Goal: Information Seeking & Learning: Learn about a topic

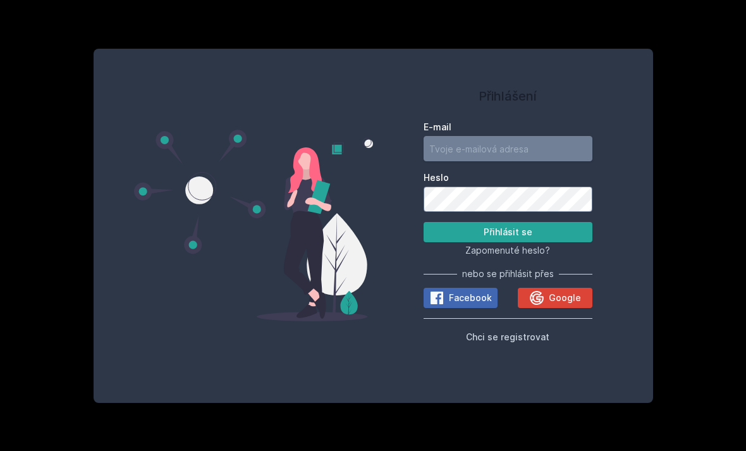
click at [504, 161] on input "E-mail" at bounding box center [508, 148] width 169 height 25
type input "[EMAIL_ADDRESS][DOMAIN_NAME]"
click at [508, 242] on button "Přihlásit se" at bounding box center [508, 232] width 169 height 20
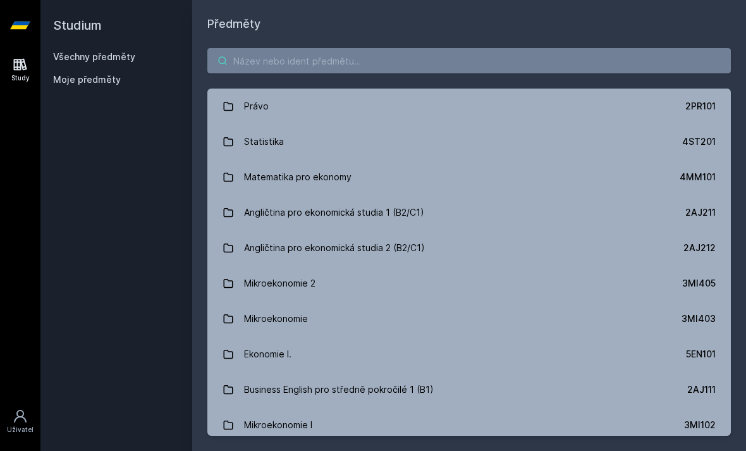
click at [506, 59] on input "search" at bounding box center [469, 60] width 524 height 25
click at [584, 65] on input "search" at bounding box center [469, 60] width 524 height 25
click at [605, 57] on input "search" at bounding box center [469, 60] width 524 height 25
click at [283, 58] on input "search" at bounding box center [469, 60] width 524 height 25
click at [278, 56] on input "search" at bounding box center [469, 60] width 524 height 25
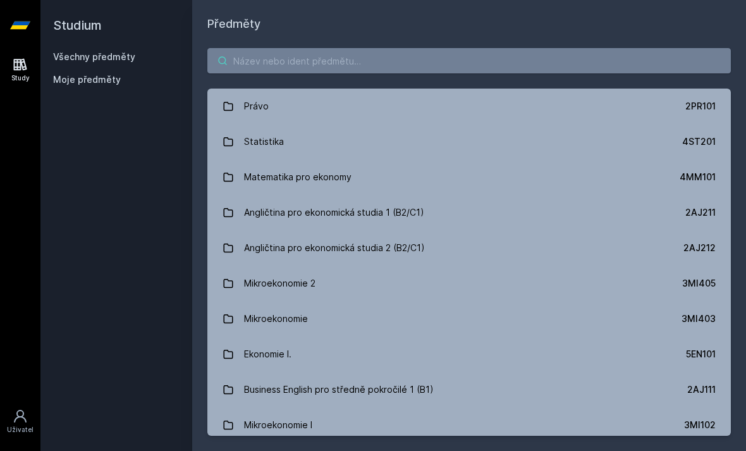
click at [281, 55] on input "search" at bounding box center [469, 60] width 524 height 25
click at [277, 59] on input "search" at bounding box center [469, 60] width 524 height 25
click at [463, 56] on input "search" at bounding box center [469, 60] width 524 height 25
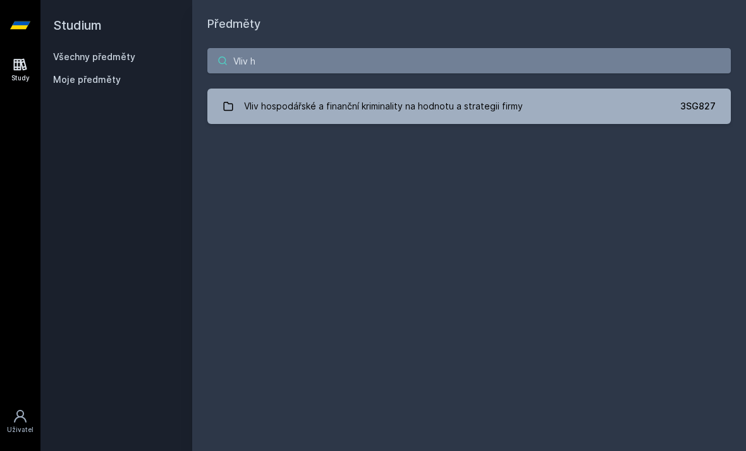
type input "Vliv h"
click at [418, 109] on div "Vliv hospodářské a finanční kriminality na hodnotu a strategii firmy" at bounding box center [383, 106] width 279 height 25
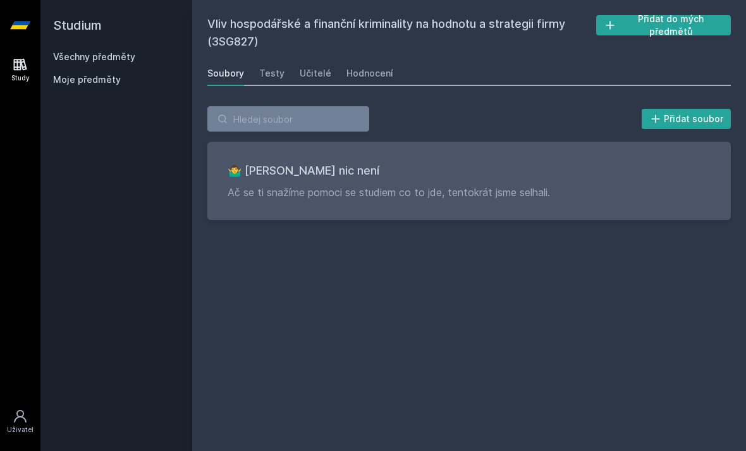
click at [280, 73] on div "Testy" at bounding box center [271, 73] width 25 height 13
click at [316, 72] on div "Učitelé" at bounding box center [316, 73] width 32 height 13
